Goal: Book appointment/travel/reservation

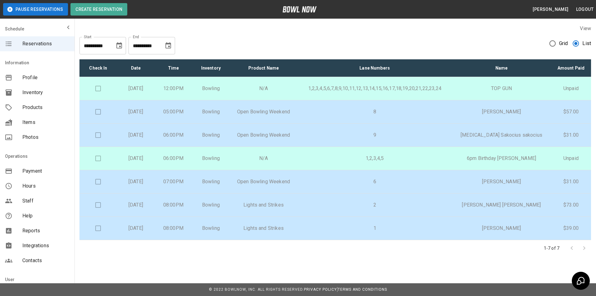
click at [124, 46] on button "Choose date, selected date is Aug 16, 2025" at bounding box center [119, 45] width 12 height 12
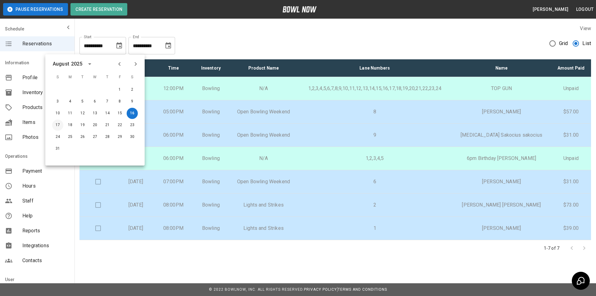
click at [62, 124] on button "17" at bounding box center [57, 125] width 11 height 11
type input "**********"
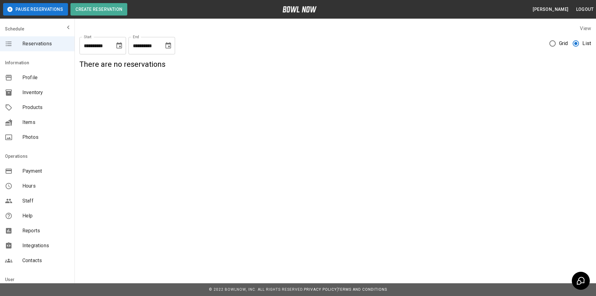
click at [166, 47] on icon "Choose date, selected date is Aug 16, 2025" at bounding box center [168, 45] width 7 height 7
click at [107, 122] on button "17" at bounding box center [106, 125] width 11 height 11
type input "**********"
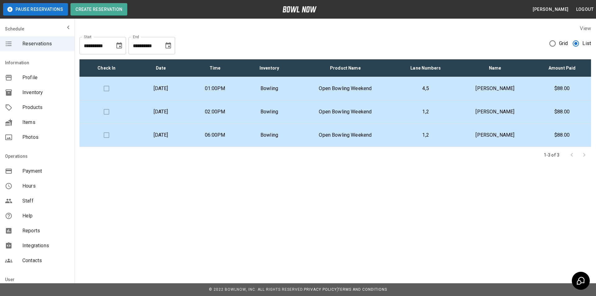
click at [505, 92] on p "[PERSON_NAME]" at bounding box center [495, 88] width 66 height 7
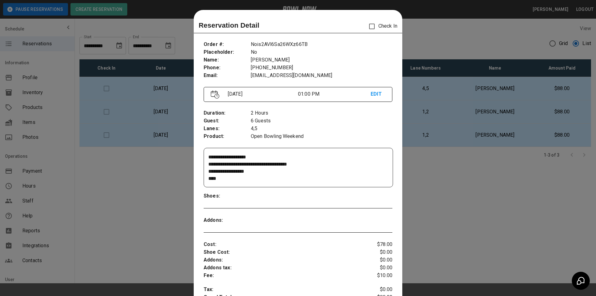
scroll to position [10, 0]
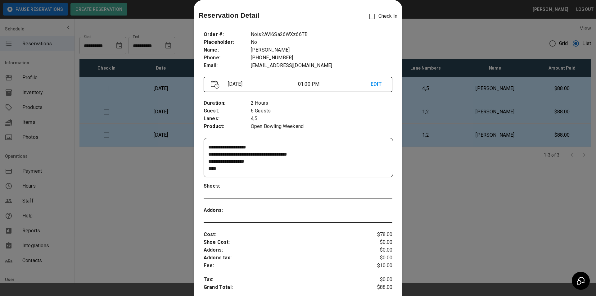
click at [546, 87] on div at bounding box center [298, 148] width 596 height 296
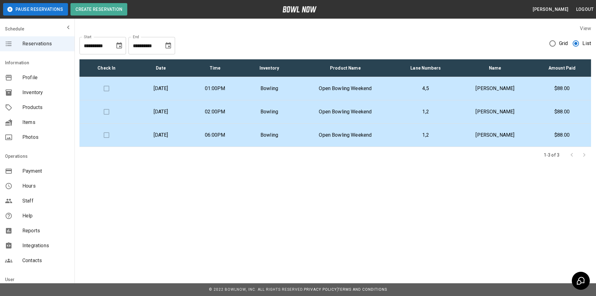
click at [532, 108] on td "[PERSON_NAME]" at bounding box center [495, 111] width 76 height 23
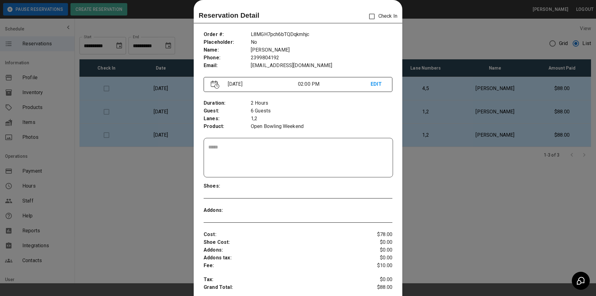
click at [532, 108] on div at bounding box center [298, 148] width 596 height 296
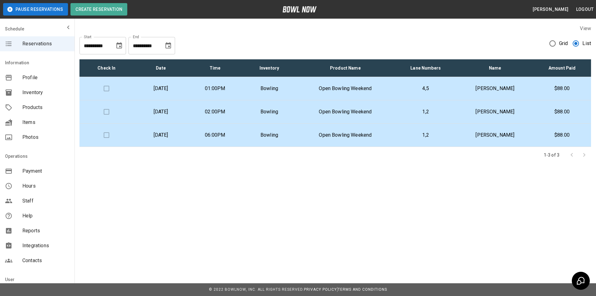
click at [503, 133] on p "[PERSON_NAME]" at bounding box center [495, 134] width 66 height 7
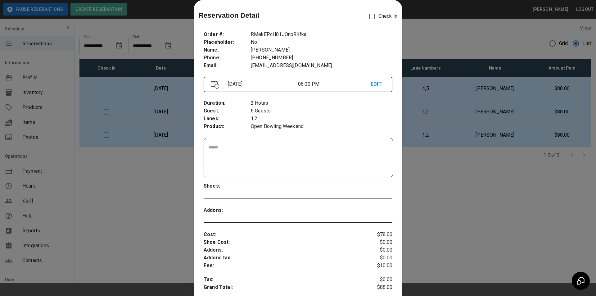
click at [503, 133] on div at bounding box center [298, 148] width 596 height 296
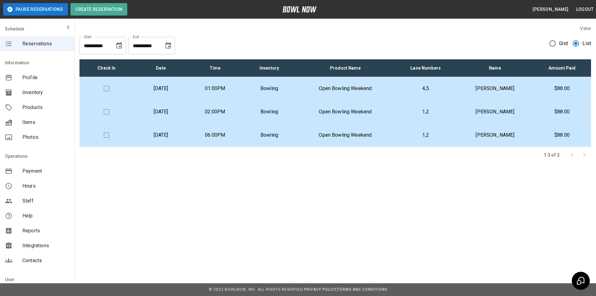
click at [494, 92] on p "[PERSON_NAME]" at bounding box center [495, 88] width 66 height 7
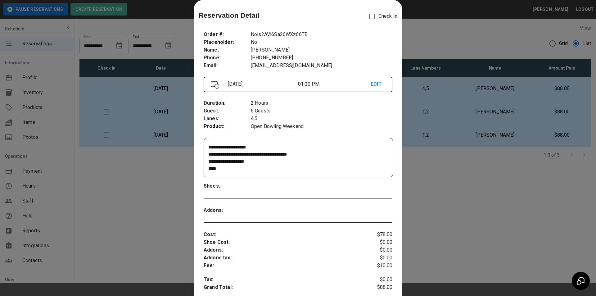
click at [462, 109] on div at bounding box center [298, 148] width 596 height 296
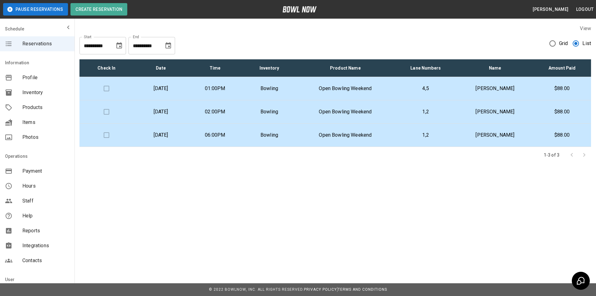
click at [457, 109] on td "1,2" at bounding box center [425, 111] width 63 height 23
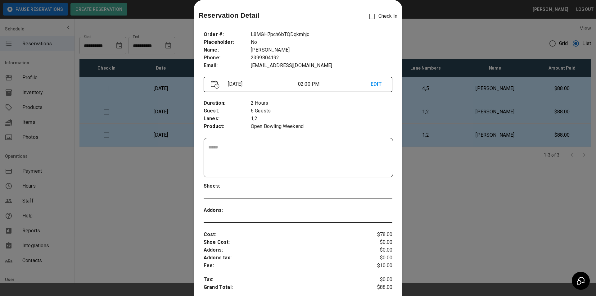
click at [441, 134] on div at bounding box center [298, 148] width 596 height 296
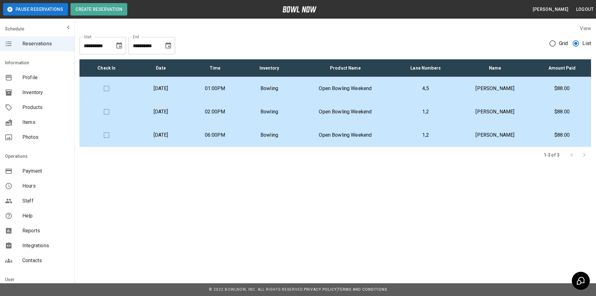
click at [441, 134] on p "1,2" at bounding box center [425, 134] width 53 height 7
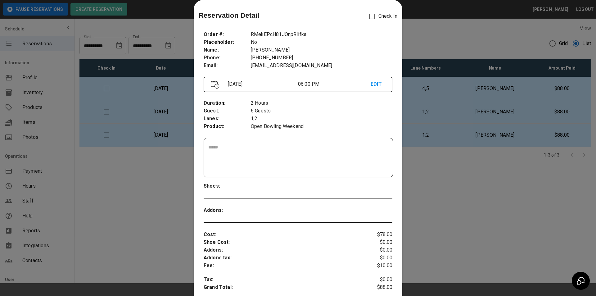
click at [428, 174] on div at bounding box center [298, 148] width 596 height 296
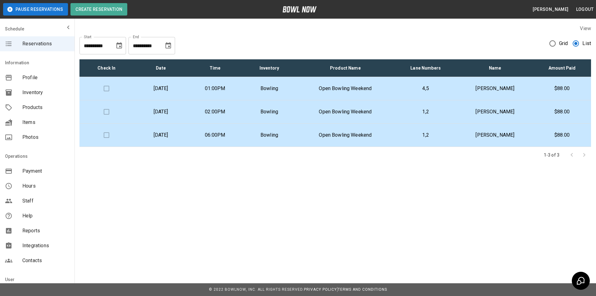
click at [452, 87] on p "4,5" at bounding box center [425, 88] width 53 height 7
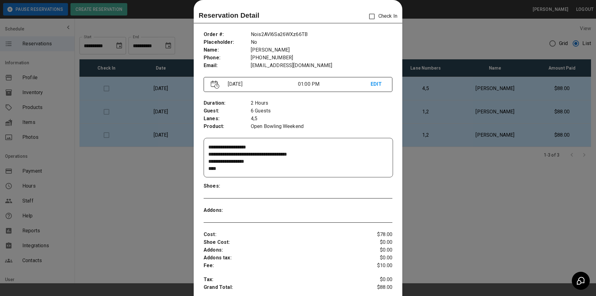
click at [532, 235] on div at bounding box center [298, 148] width 596 height 296
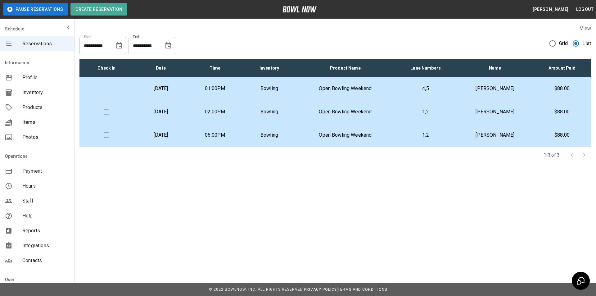
click at [440, 83] on td "4,5" at bounding box center [425, 88] width 63 height 23
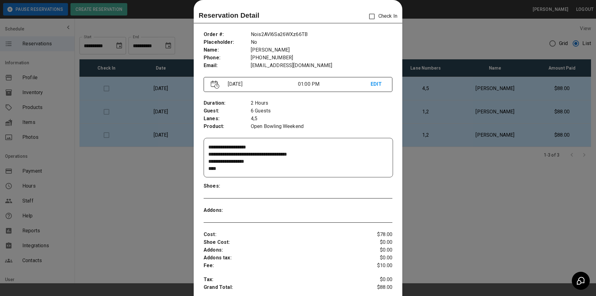
click at [438, 84] on div at bounding box center [298, 148] width 596 height 296
